Goal: Task Accomplishment & Management: Use online tool/utility

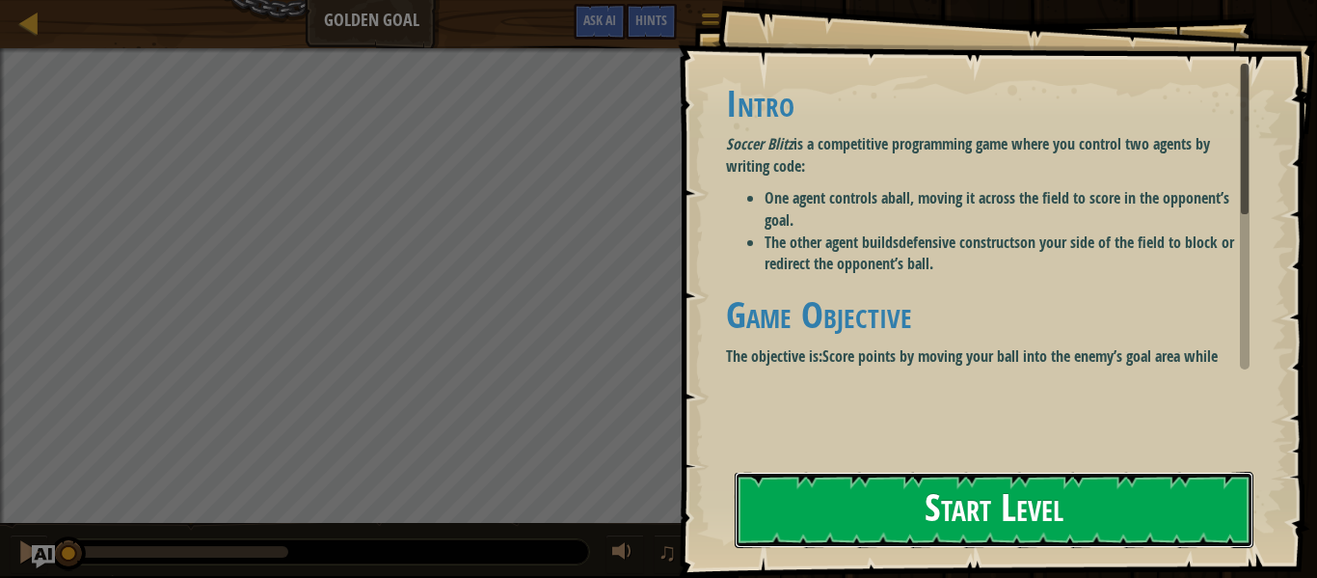
click at [942, 504] on button "Start Level" at bounding box center [994, 509] width 519 height 76
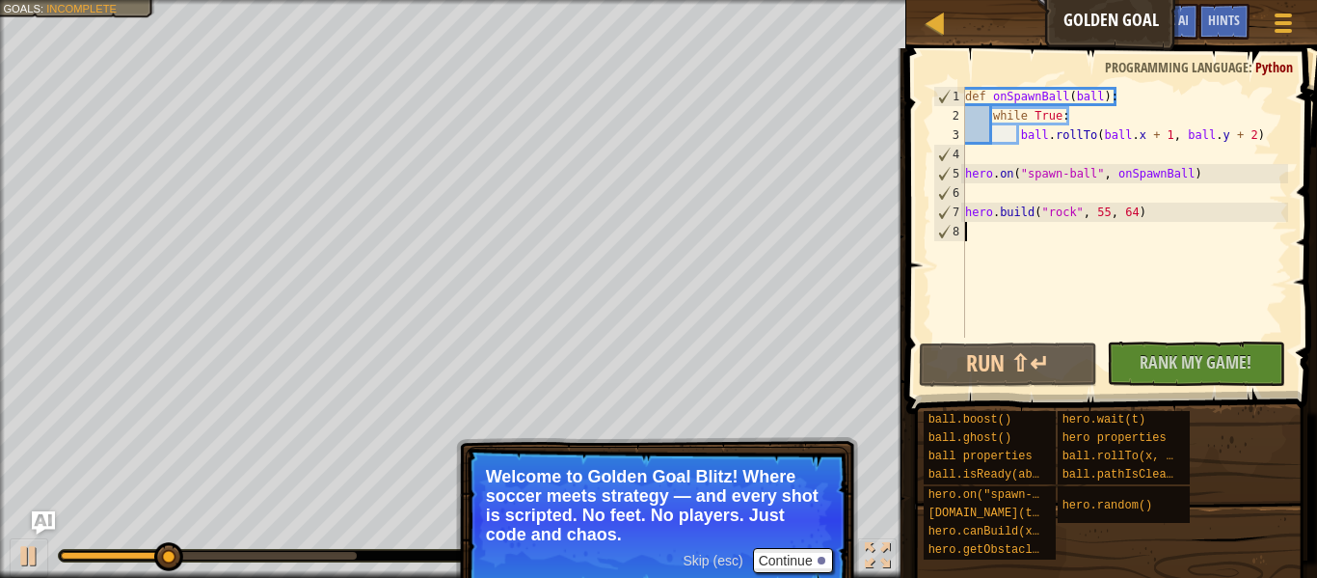
click at [865, 535] on div "♫" at bounding box center [453, 551] width 906 height 58
click at [775, 567] on button "Continue" at bounding box center [793, 560] width 80 height 25
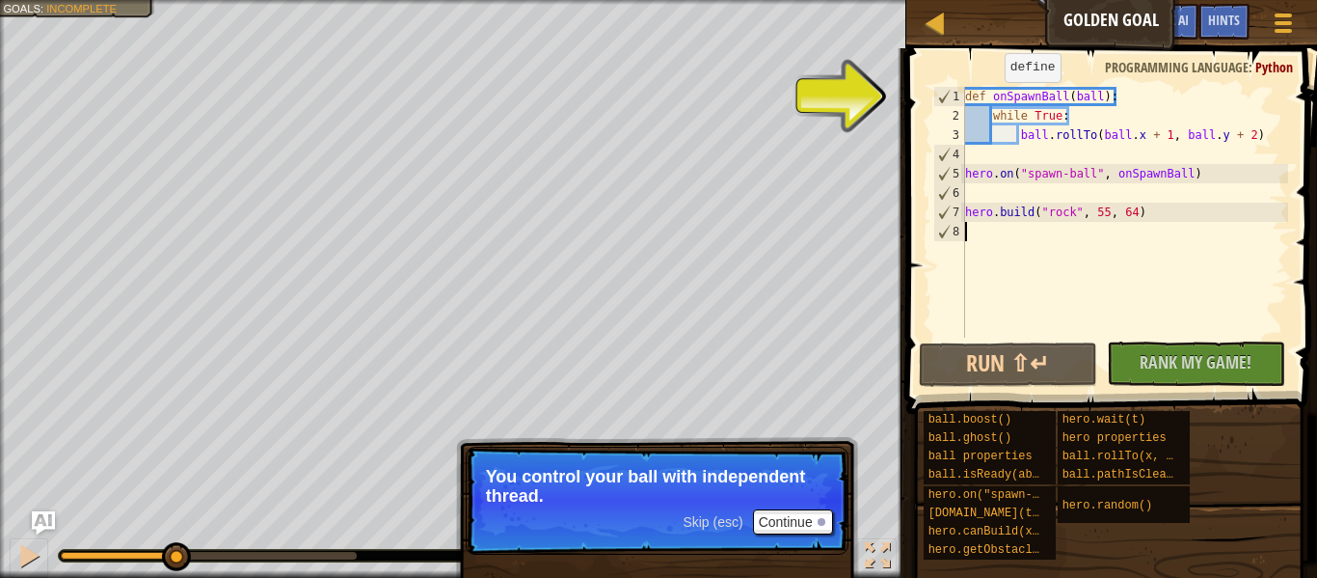
click at [983, 114] on div "def onSpawnBall ( ball ) : while True : ball . rollTo ( ball . x + 1 , ball . y…" at bounding box center [1124, 231] width 327 height 289
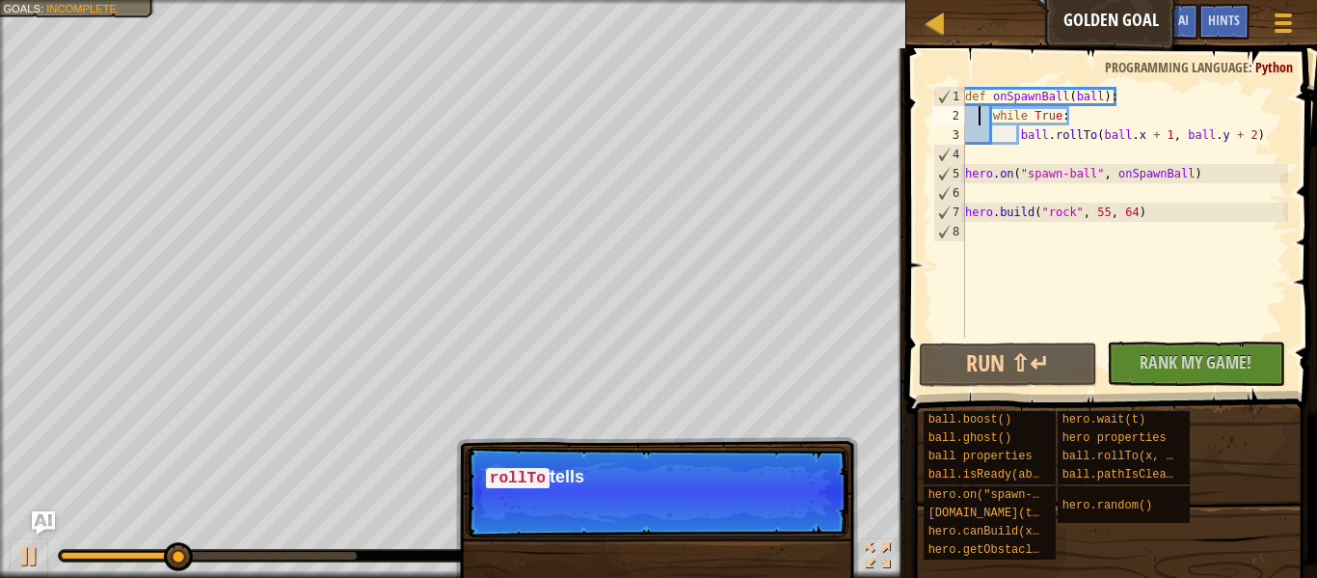
click at [979, 119] on div "def onSpawnBall ( ball ) : while True : ball . rollTo ( ball . x + 1 , ball . y…" at bounding box center [1124, 231] width 327 height 289
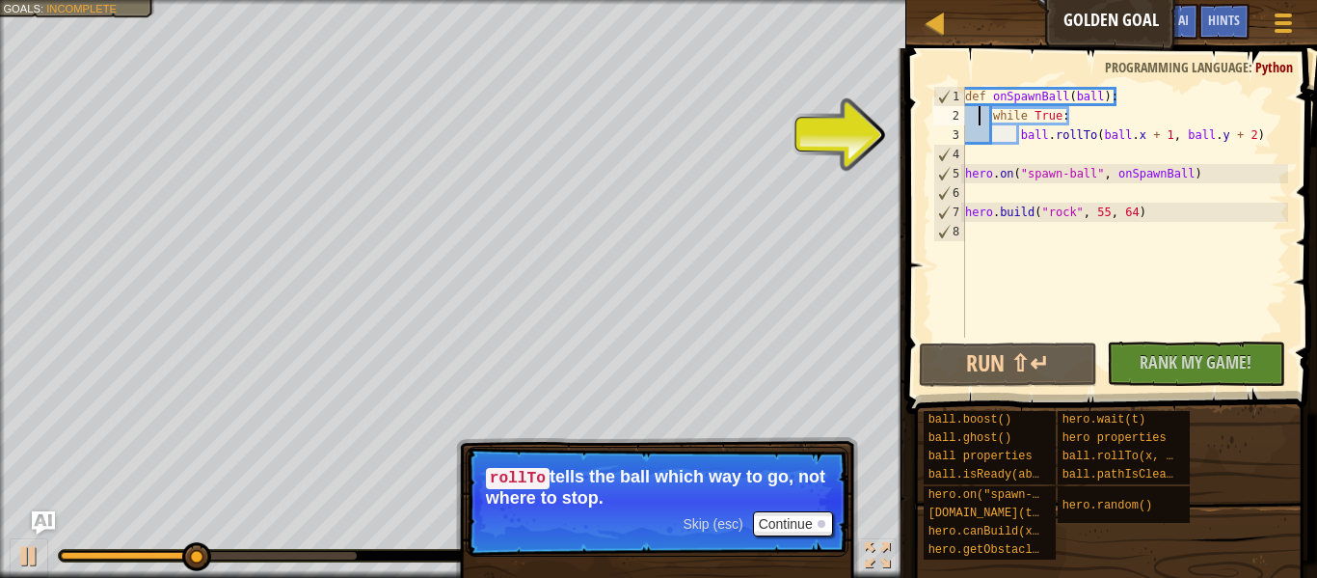
click at [977, 119] on div "def onSpawnBall ( ball ) : while True : ball . rollTo ( ball . x + 1 , ball . y…" at bounding box center [1124, 231] width 327 height 289
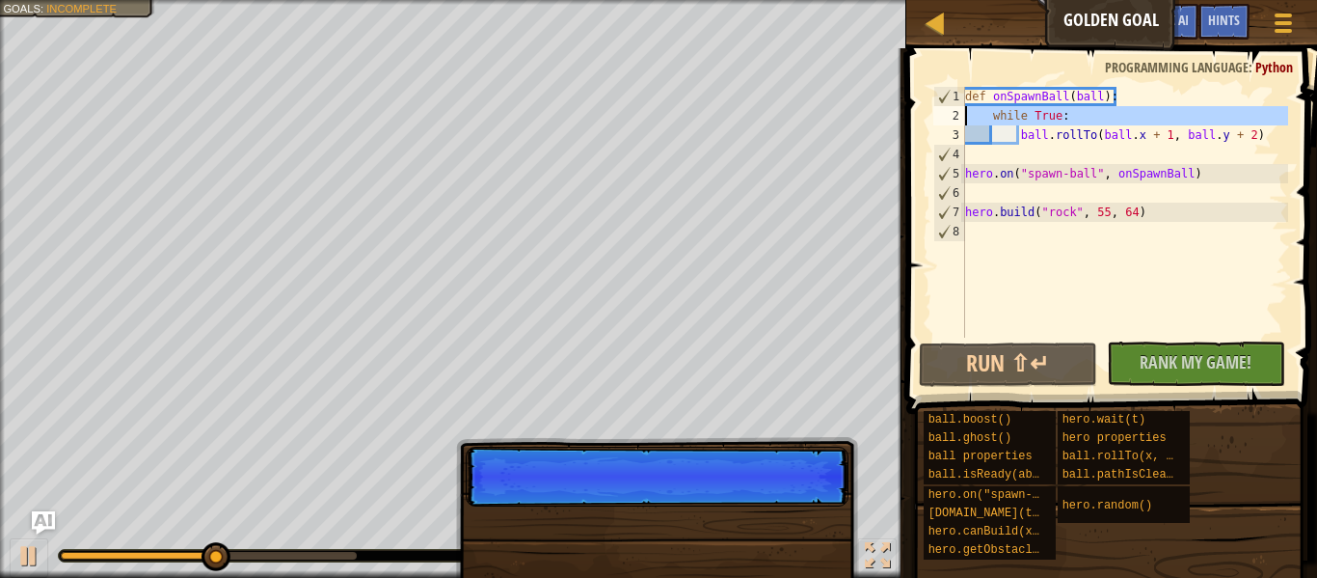
click at [954, 125] on div "3" at bounding box center [949, 134] width 32 height 19
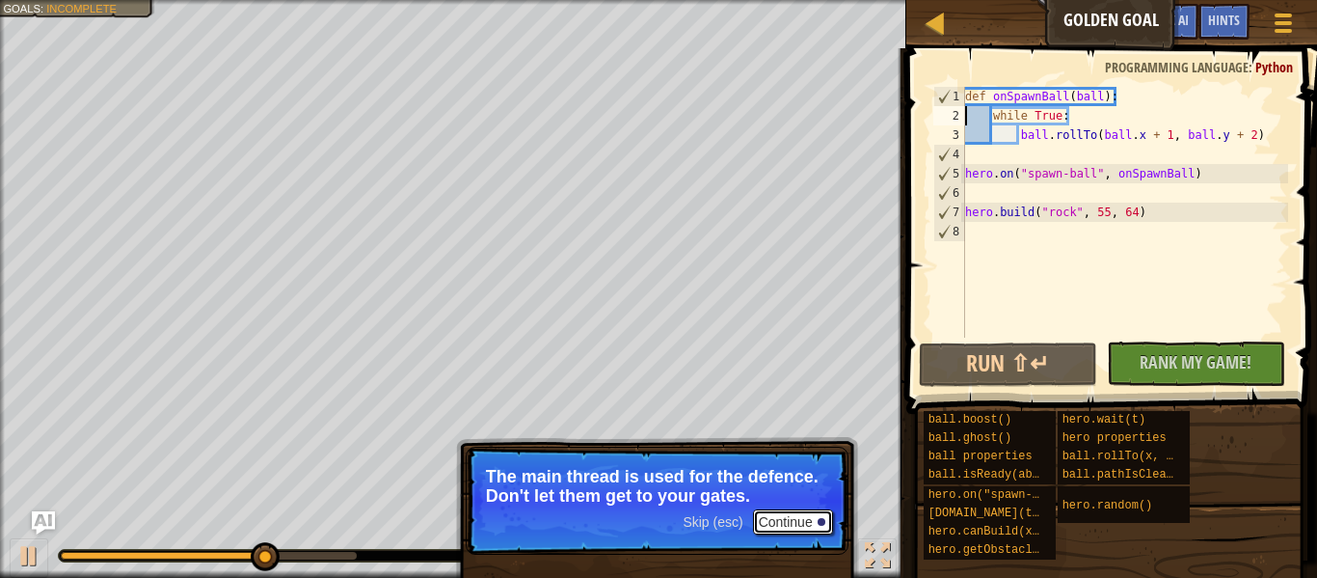
click at [802, 512] on button "Continue" at bounding box center [793, 521] width 80 height 25
click at [766, 521] on button "Continue" at bounding box center [793, 521] width 80 height 25
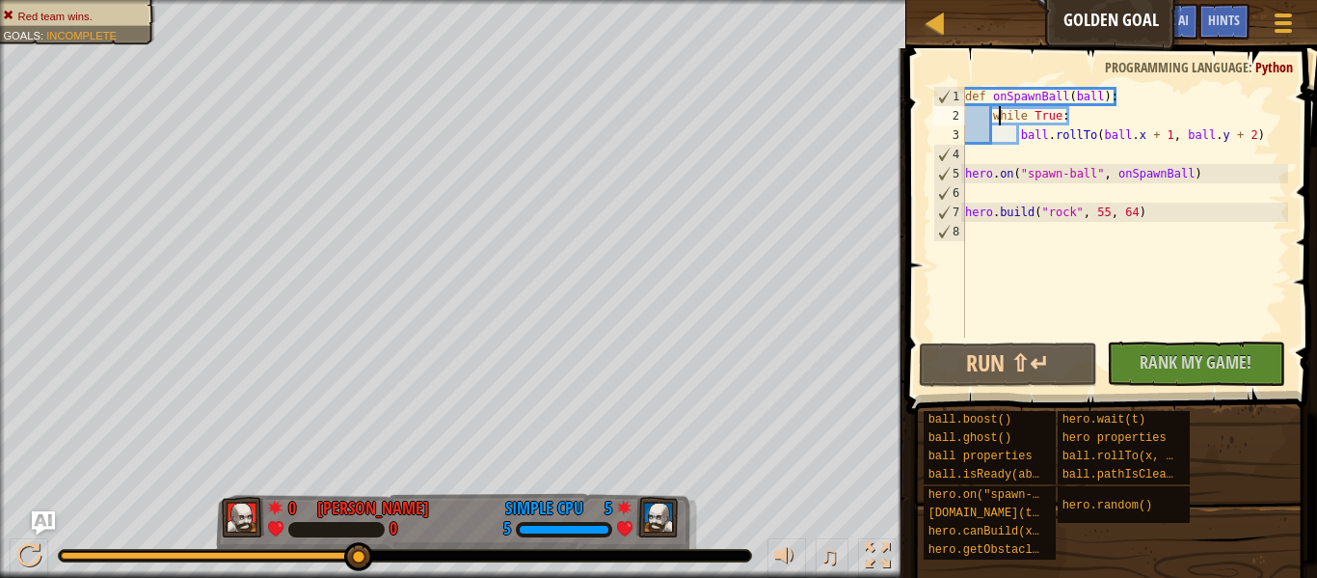
type textarea "def onSpawnBall(ball):"
